Goal: Find specific page/section: Find specific page/section

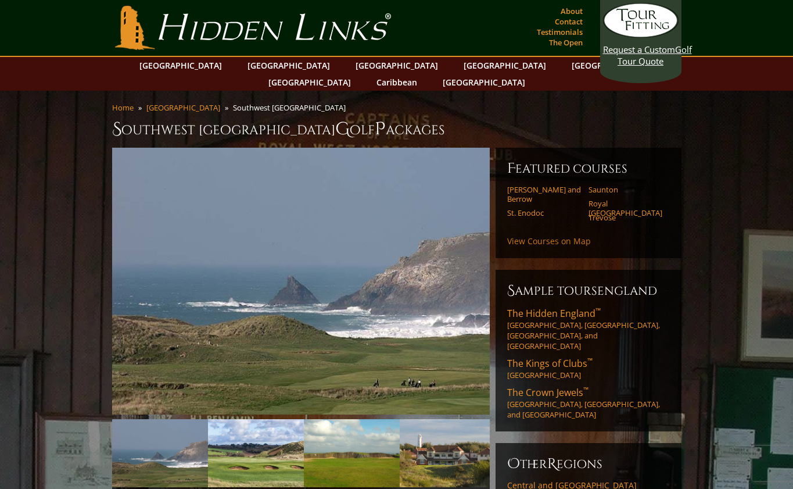
click at [547, 235] on link "View Courses on Map" at bounding box center [549, 240] width 84 height 11
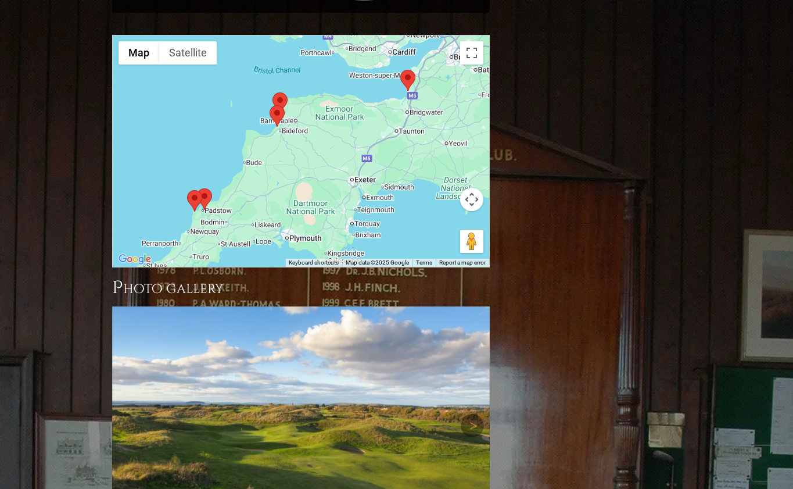
scroll to position [900, 0]
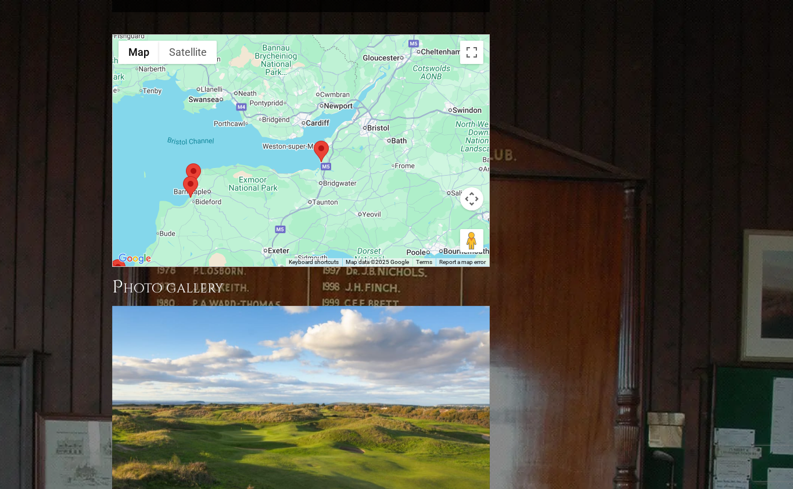
drag, startPoint x: 444, startPoint y: 89, endPoint x: 354, endPoint y: 163, distance: 116.1
click at [354, 163] on div at bounding box center [301, 150] width 377 height 231
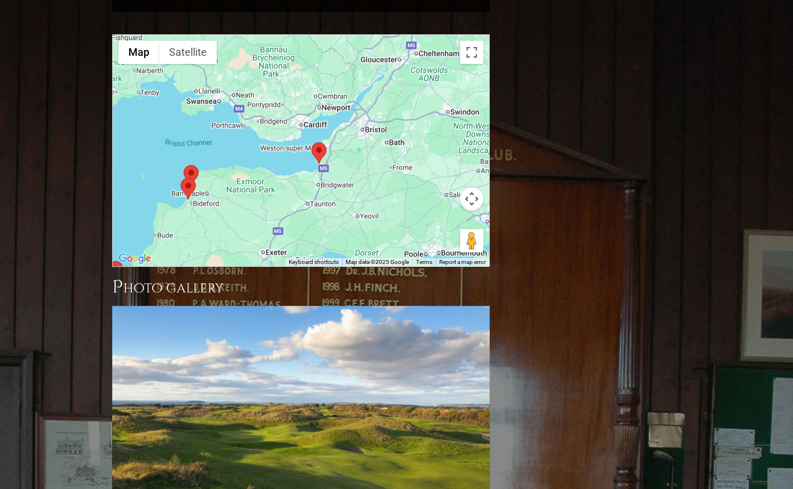
click at [311, 142] on area at bounding box center [311, 142] width 0 height 0
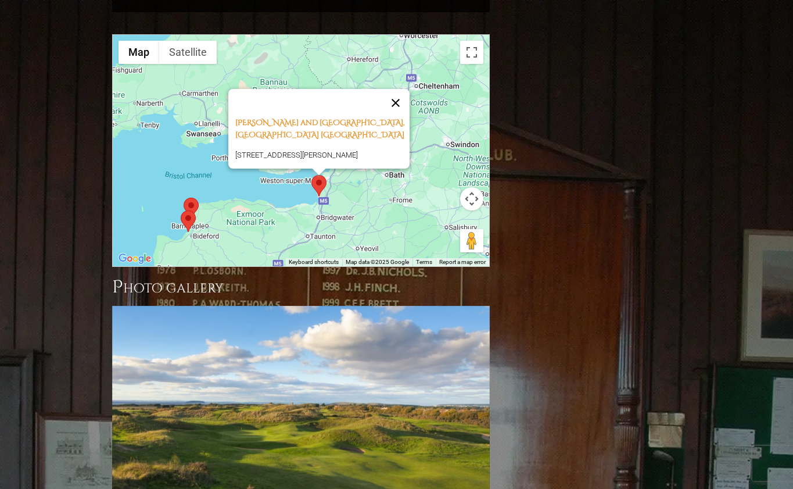
click at [399, 89] on button "Close" at bounding box center [396, 103] width 28 height 28
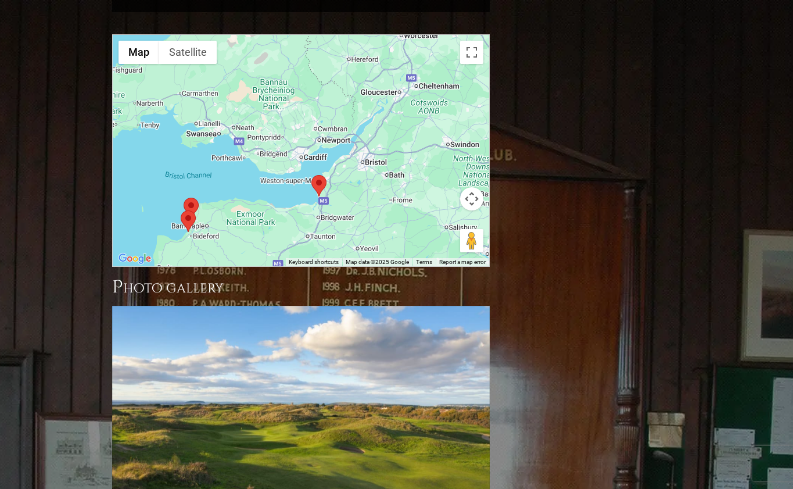
click at [470, 187] on button "Map camera controls" at bounding box center [471, 198] width 23 height 23
click at [442, 158] on button "Zoom in" at bounding box center [442, 169] width 23 height 23
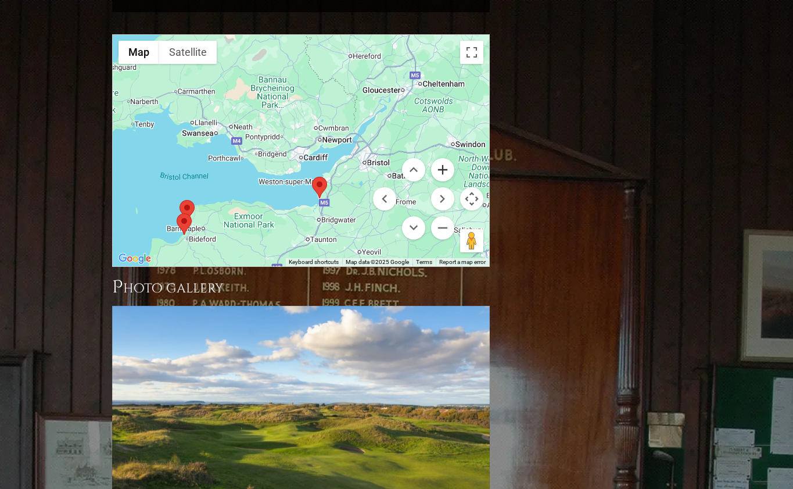
click at [442, 158] on button "Zoom in" at bounding box center [442, 169] width 23 height 23
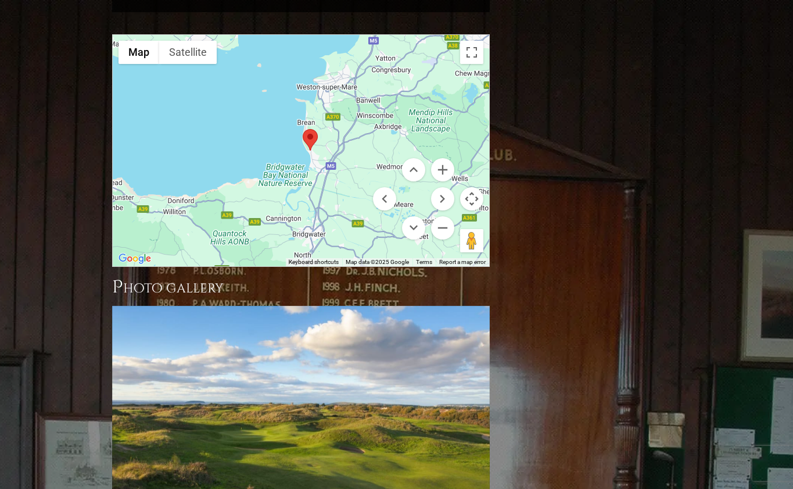
drag, startPoint x: 349, startPoint y: 188, endPoint x: 288, endPoint y: 3, distance: 195.2
click at [288, 35] on div at bounding box center [301, 150] width 377 height 231
click at [445, 158] on button "Zoom in" at bounding box center [442, 169] width 23 height 23
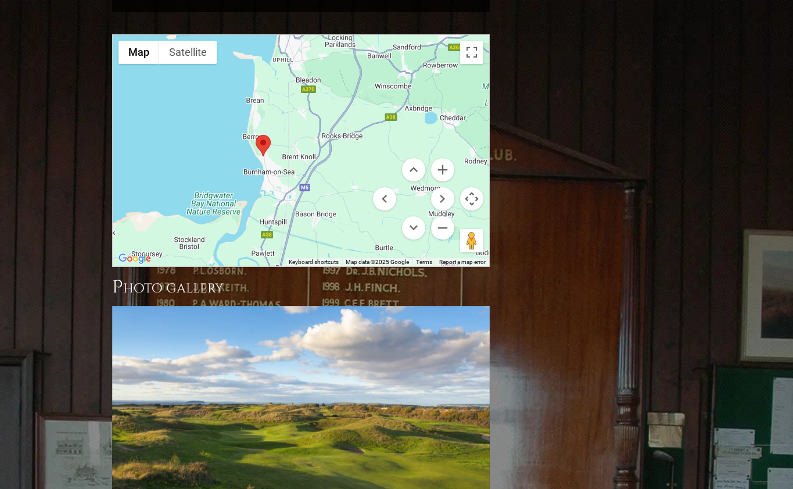
drag, startPoint x: 377, startPoint y: 116, endPoint x: 320, endPoint y: 121, distance: 57.2
click at [320, 121] on div at bounding box center [301, 150] width 377 height 231
click at [256, 135] on area at bounding box center [256, 135] width 0 height 0
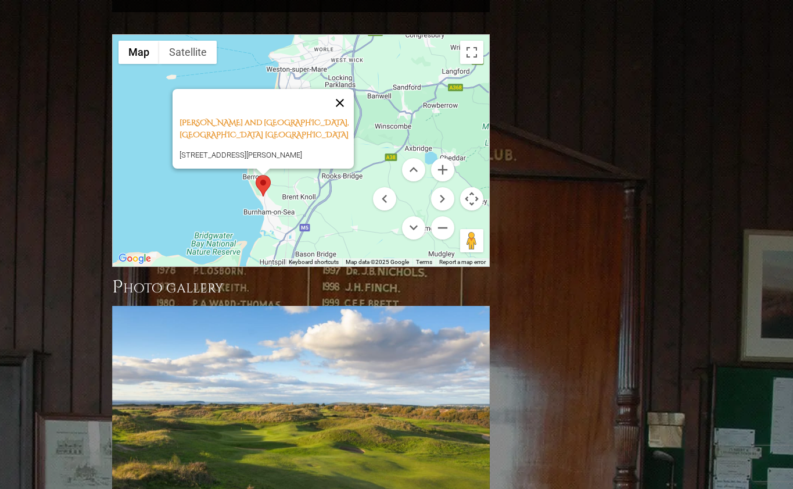
click at [343, 89] on button "Close" at bounding box center [340, 103] width 28 height 28
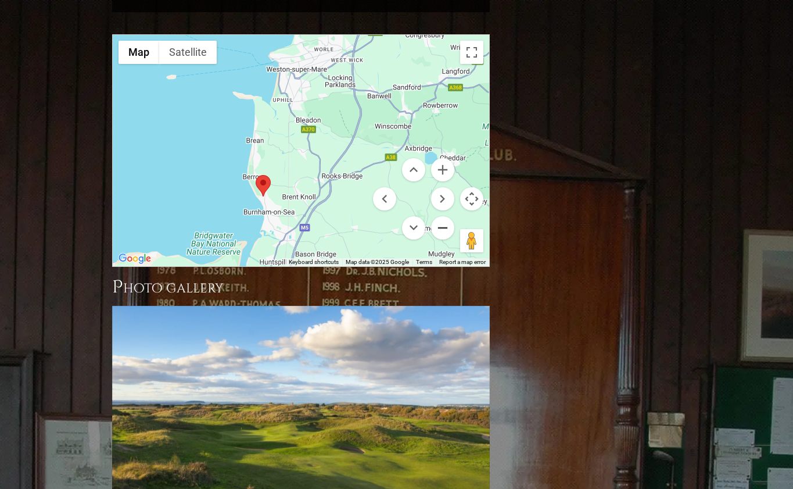
click at [442, 216] on button "Zoom out" at bounding box center [442, 227] width 23 height 23
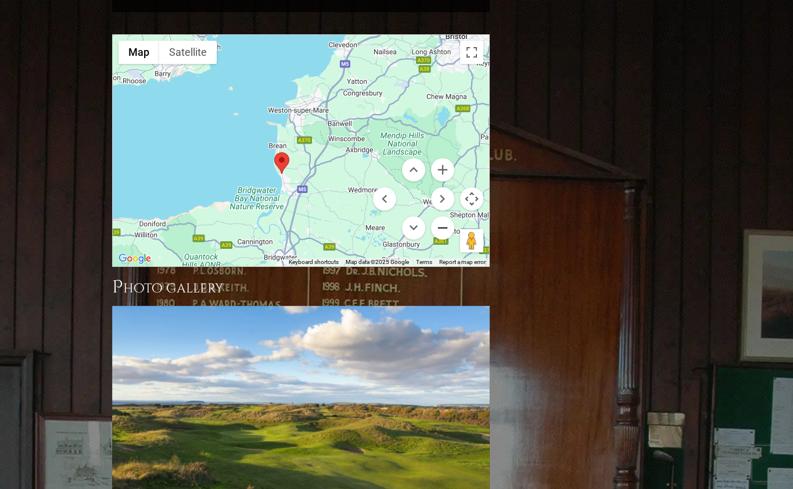
click at [442, 216] on button "Zoom out" at bounding box center [442, 227] width 23 height 23
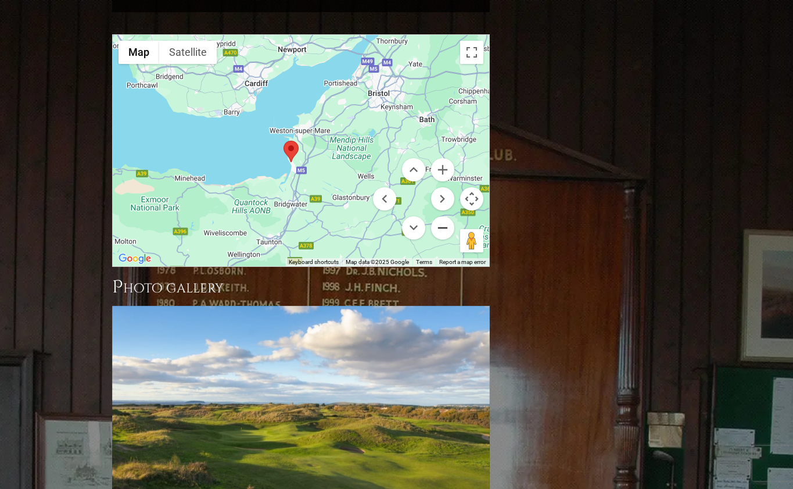
click at [442, 216] on button "Zoom out" at bounding box center [442, 227] width 23 height 23
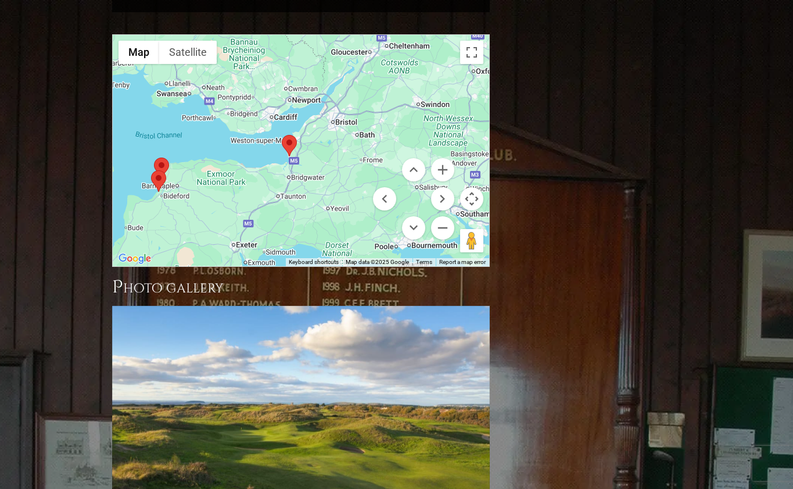
drag, startPoint x: 409, startPoint y: 103, endPoint x: 397, endPoint y: 103, distance: 11.6
click at [397, 103] on div at bounding box center [301, 150] width 377 height 231
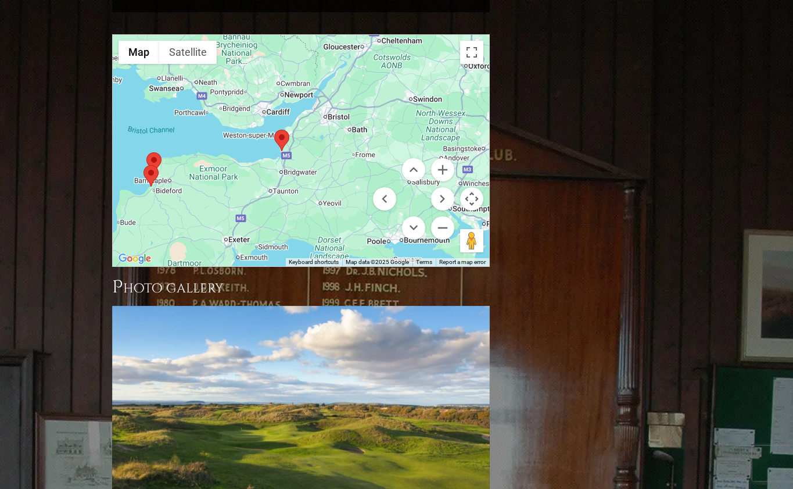
drag, startPoint x: 397, startPoint y: 103, endPoint x: 392, endPoint y: 98, distance: 7.0
click at [392, 98] on div at bounding box center [301, 150] width 377 height 231
drag, startPoint x: 396, startPoint y: 96, endPoint x: 372, endPoint y: 108, distance: 25.7
click at [372, 108] on div at bounding box center [301, 150] width 377 height 231
